Goal: Transaction & Acquisition: Purchase product/service

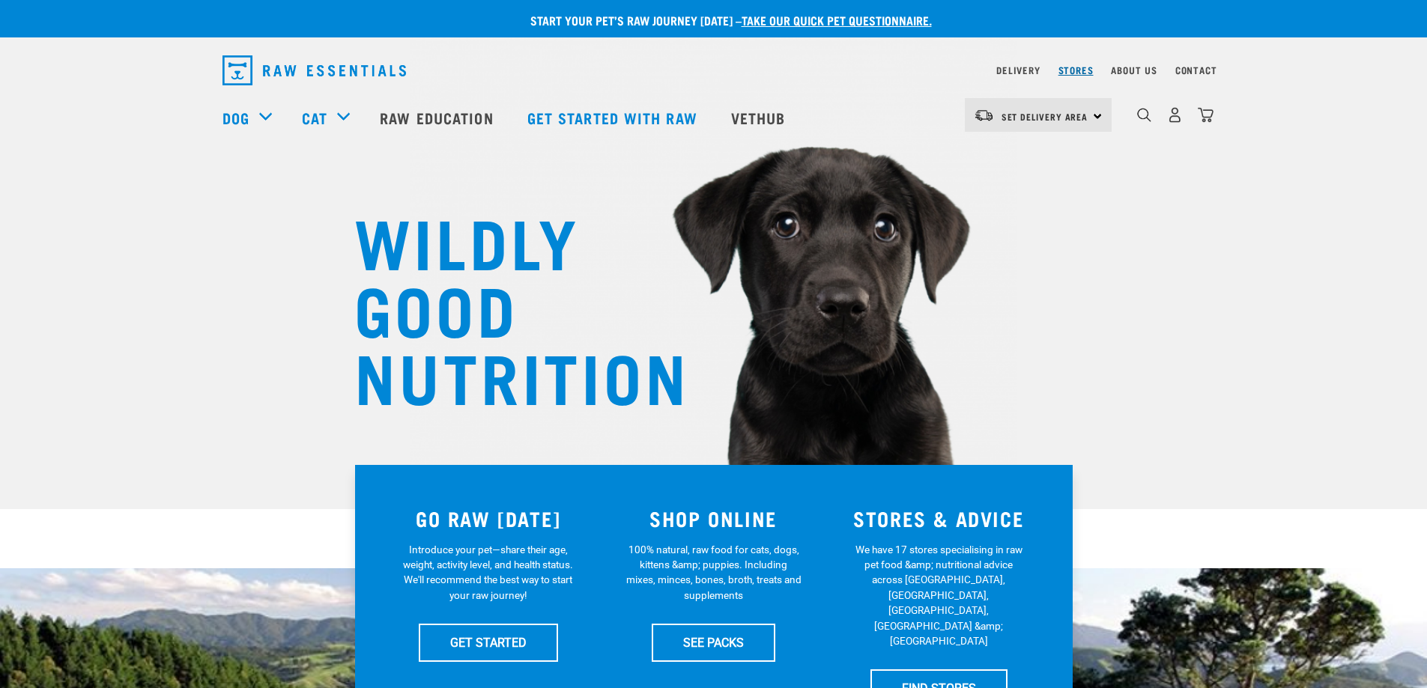
click at [1085, 70] on link "Stores" at bounding box center [1075, 69] width 35 height 5
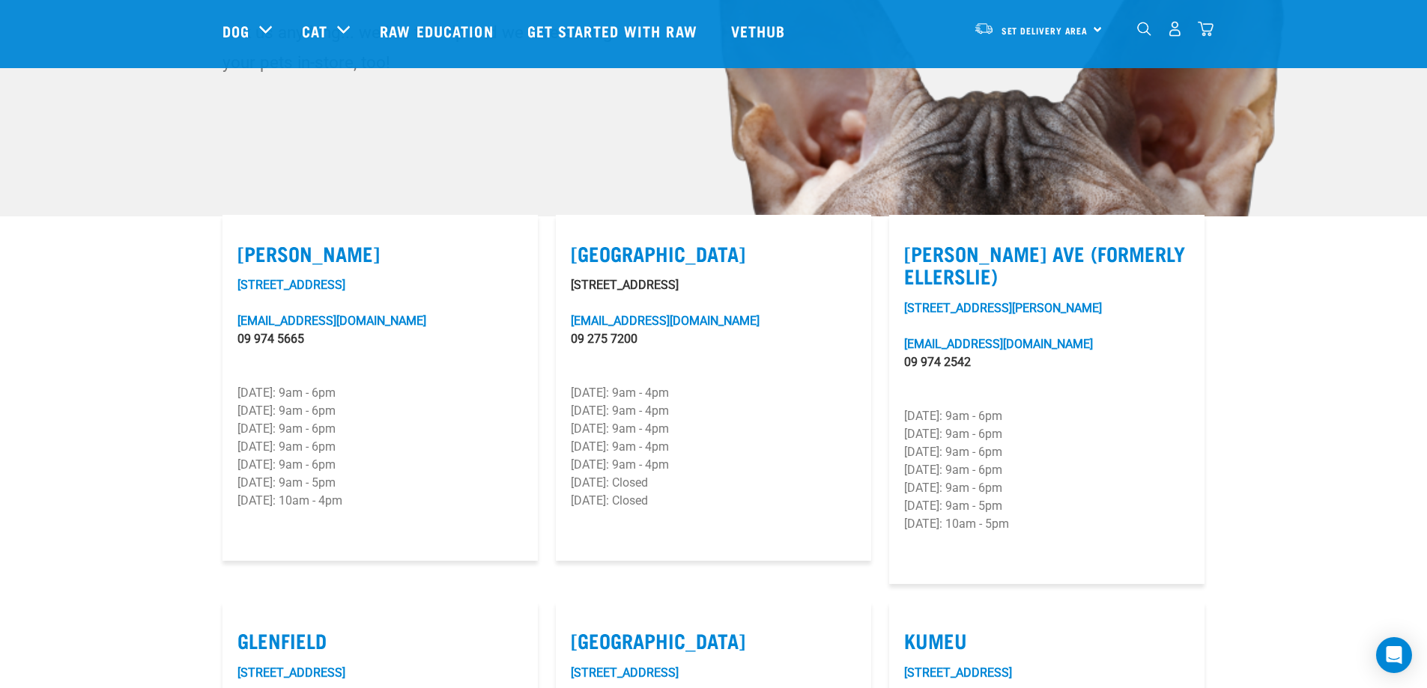
scroll to position [300, 0]
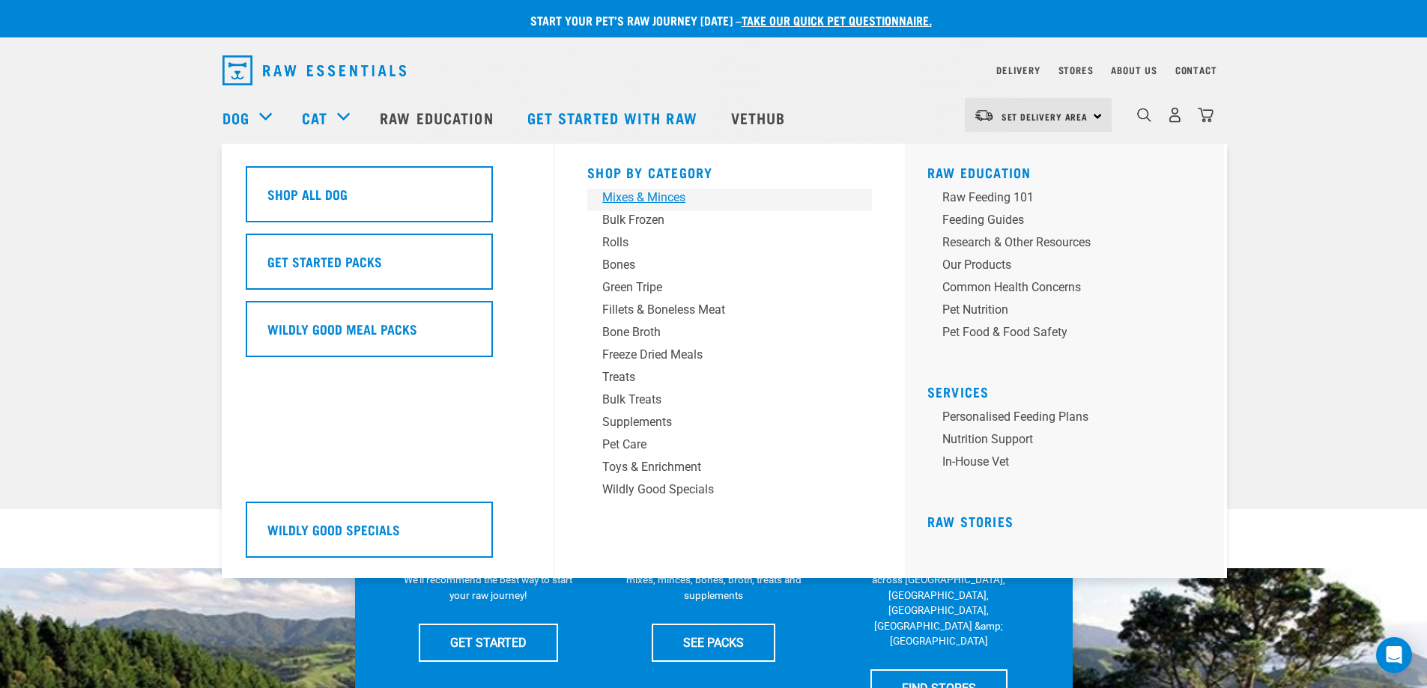
click at [679, 198] on div "Mixes & Minces" at bounding box center [719, 198] width 234 height 18
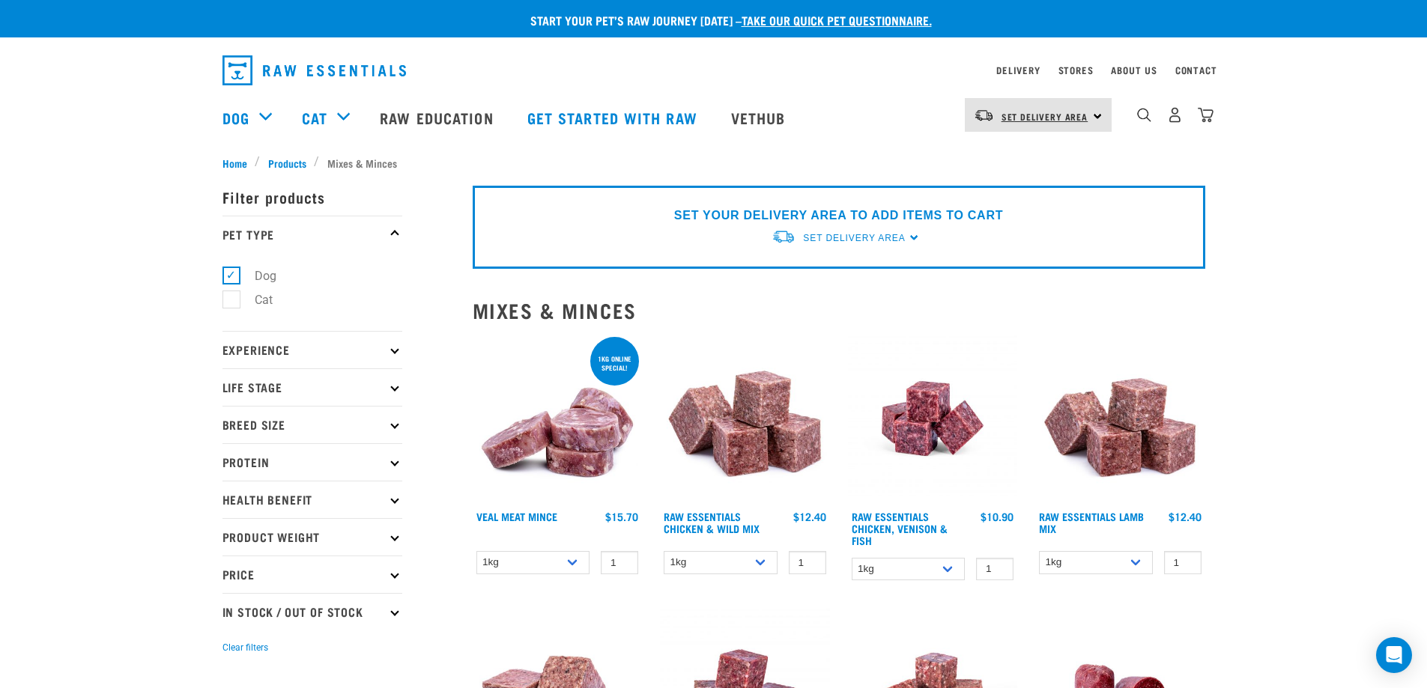
click at [1062, 106] on link "Set Delivery Area" at bounding box center [1044, 117] width 87 height 24
click at [1007, 160] on link "[GEOGRAPHIC_DATA]" at bounding box center [1037, 157] width 144 height 33
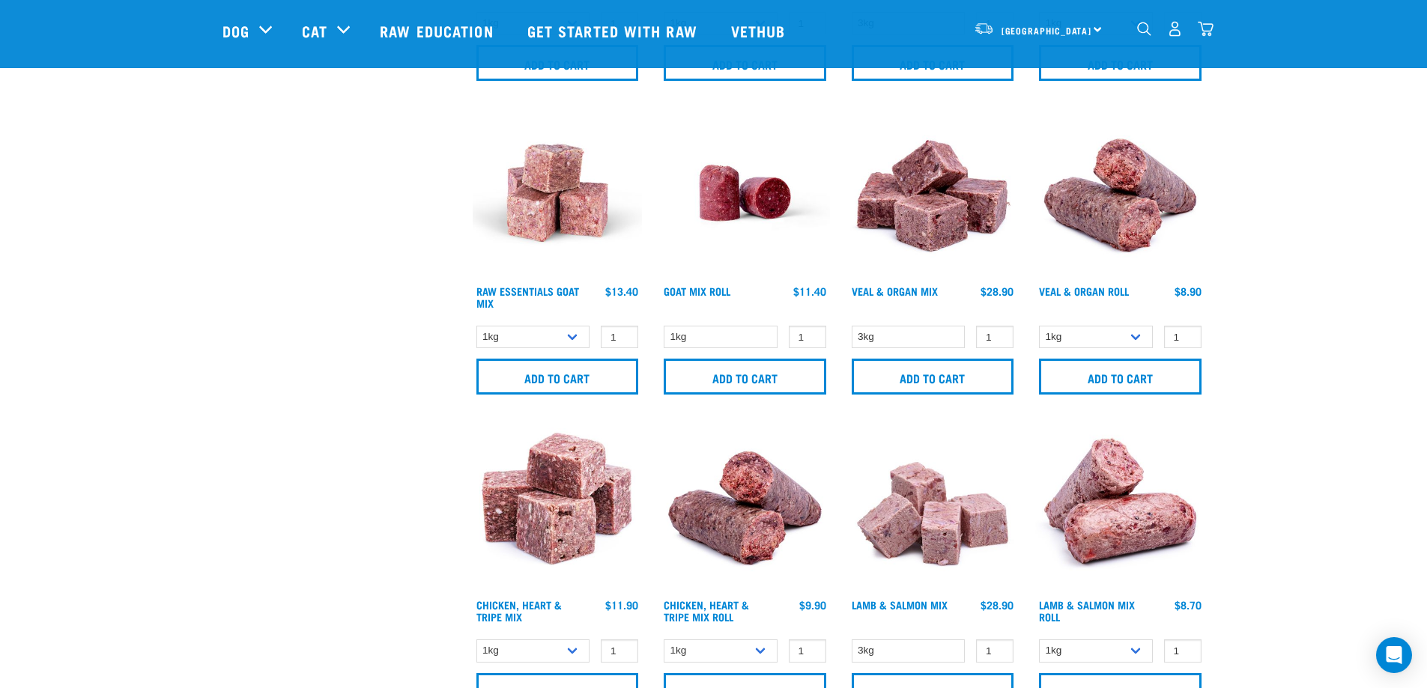
scroll to position [674, 0]
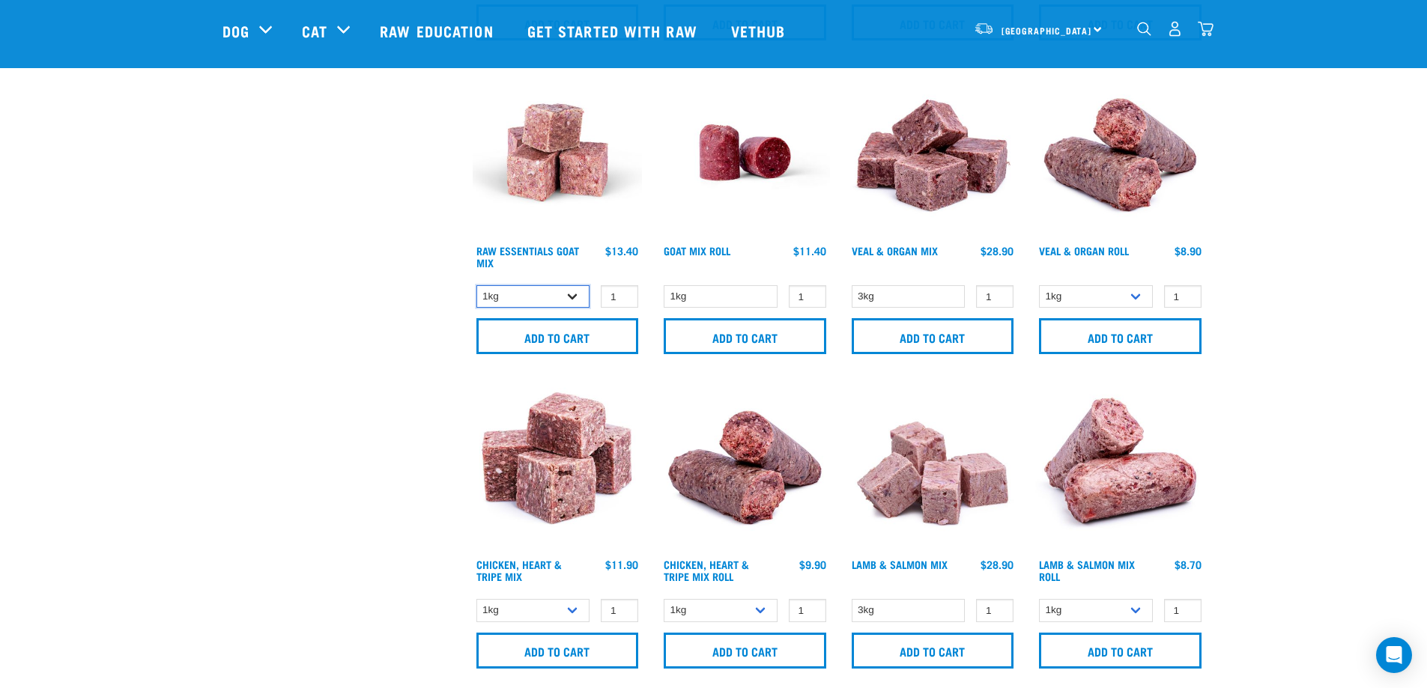
click at [566, 289] on select "1kg 3kg Bulk (10kg)" at bounding box center [533, 296] width 114 height 23
click at [476, 285] on select "1kg 3kg Bulk (10kg)" at bounding box center [533, 296] width 114 height 23
click at [572, 293] on select "1kg 3kg Bulk (10kg)" at bounding box center [533, 296] width 114 height 23
select select "344957"
click at [476, 285] on select "1kg 3kg Bulk (10kg)" at bounding box center [533, 296] width 114 height 23
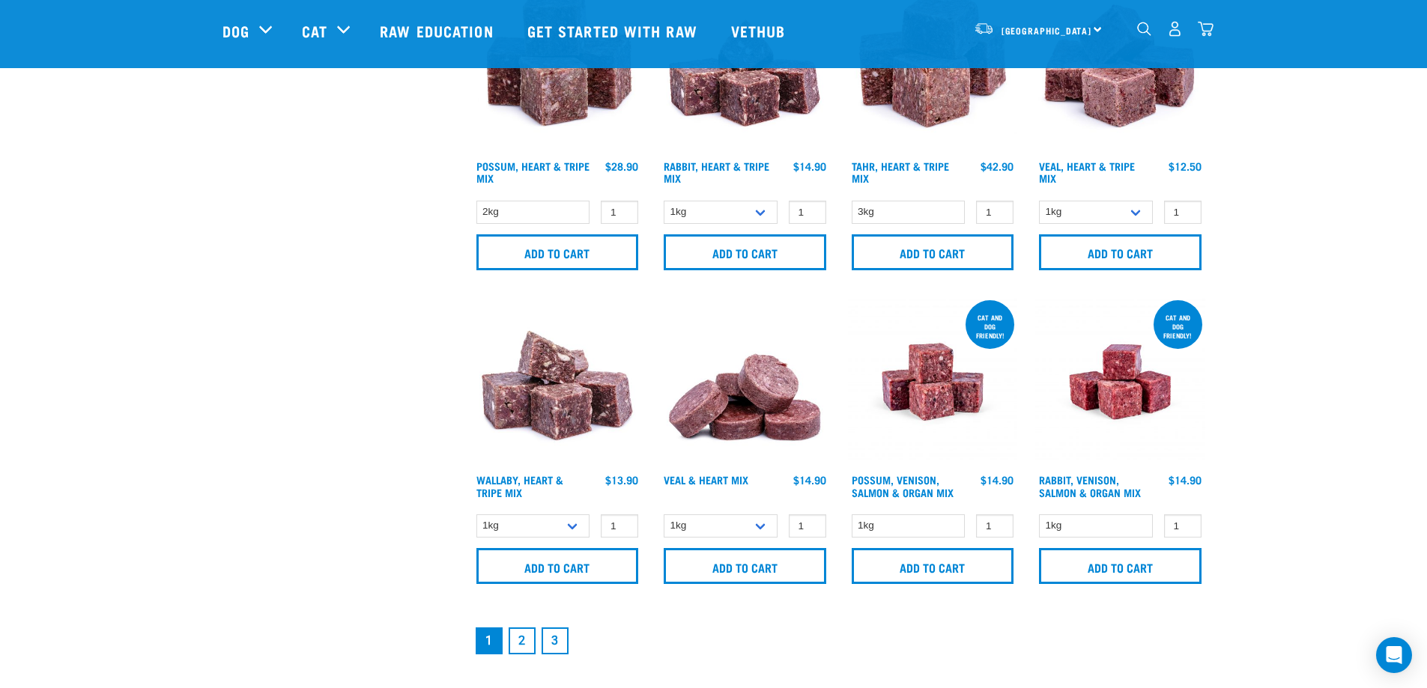
scroll to position [2172, 0]
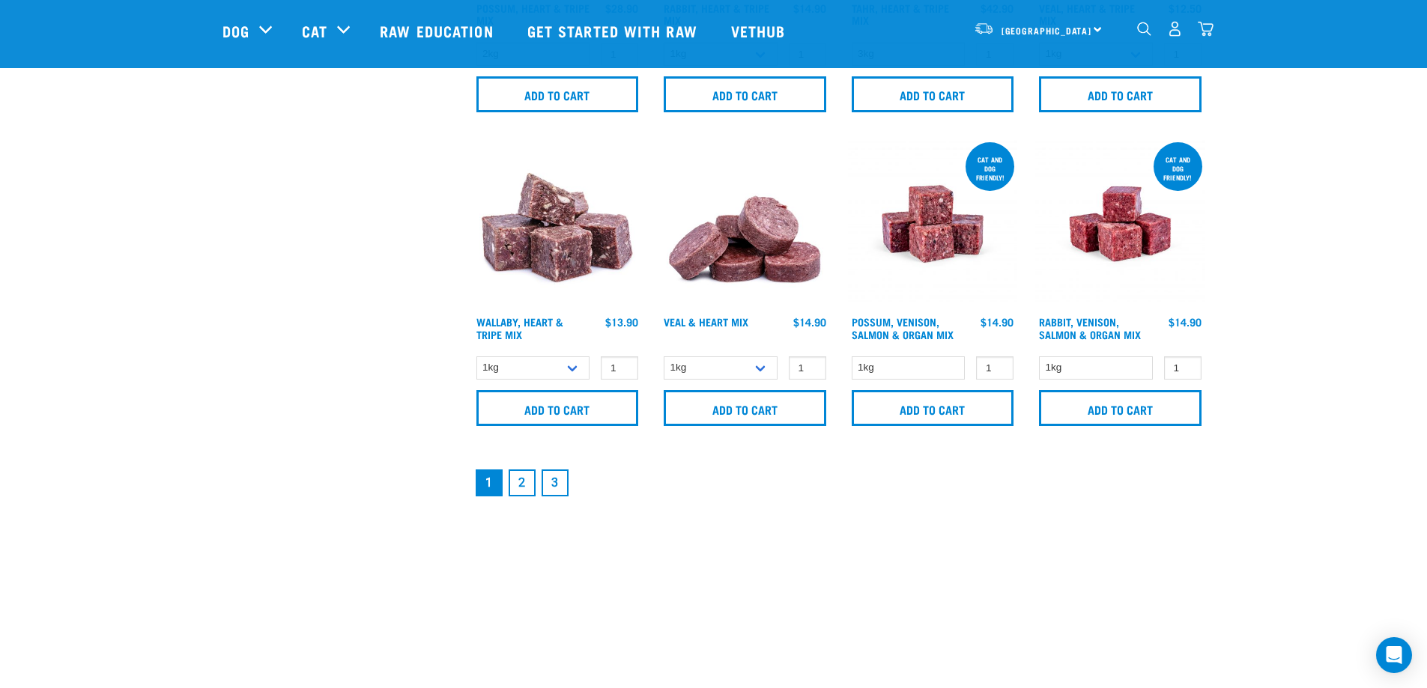
click at [515, 485] on link "2" at bounding box center [522, 483] width 27 height 27
